Goal: Find specific page/section: Find specific page/section

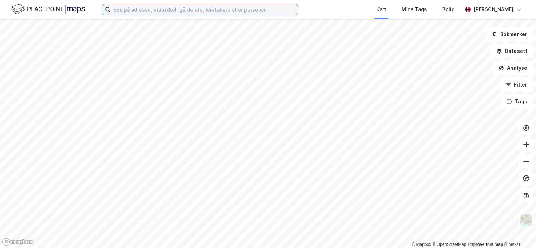
click at [188, 12] on input at bounding box center [203, 9] width 187 height 11
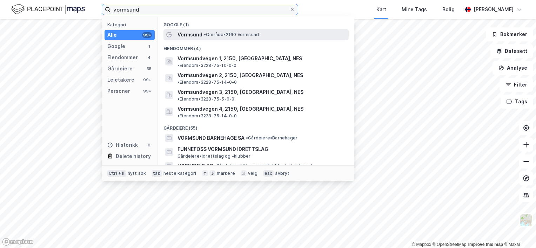
type input "vormsund"
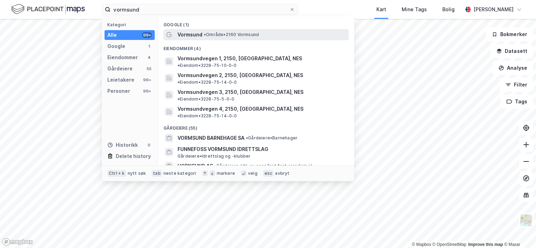
click at [206, 34] on span "•" at bounding box center [205, 34] width 2 height 5
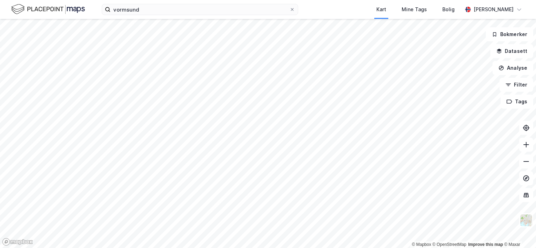
click at [329, 17] on div "vormsund Kart Mine Tags Bolig [PERSON_NAME] © Mapbox © OpenStreetMap Improve th…" at bounding box center [268, 124] width 536 height 248
